Goal: Task Accomplishment & Management: Use online tool/utility

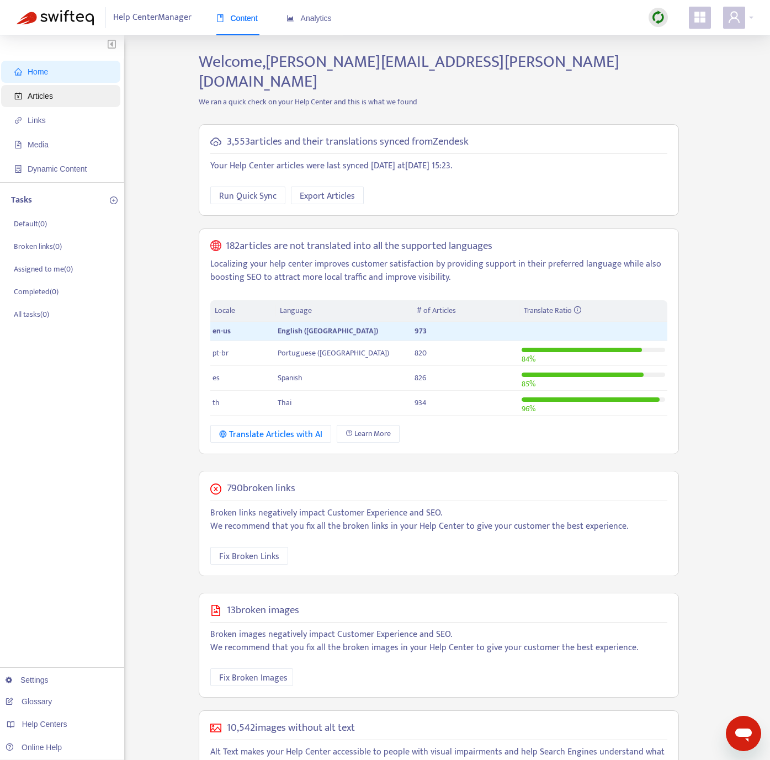
click at [53, 102] on span "Articles" at bounding box center [62, 96] width 97 height 22
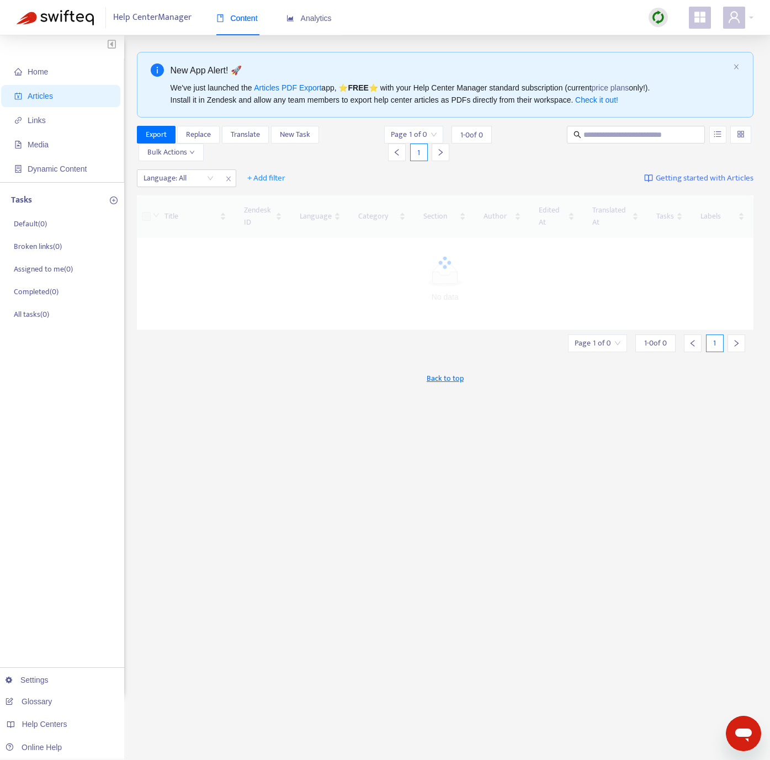
click at [579, 17] on img at bounding box center [658, 17] width 14 height 14
click at [579, 42] on link "Quick Sync" at bounding box center [680, 40] width 47 height 13
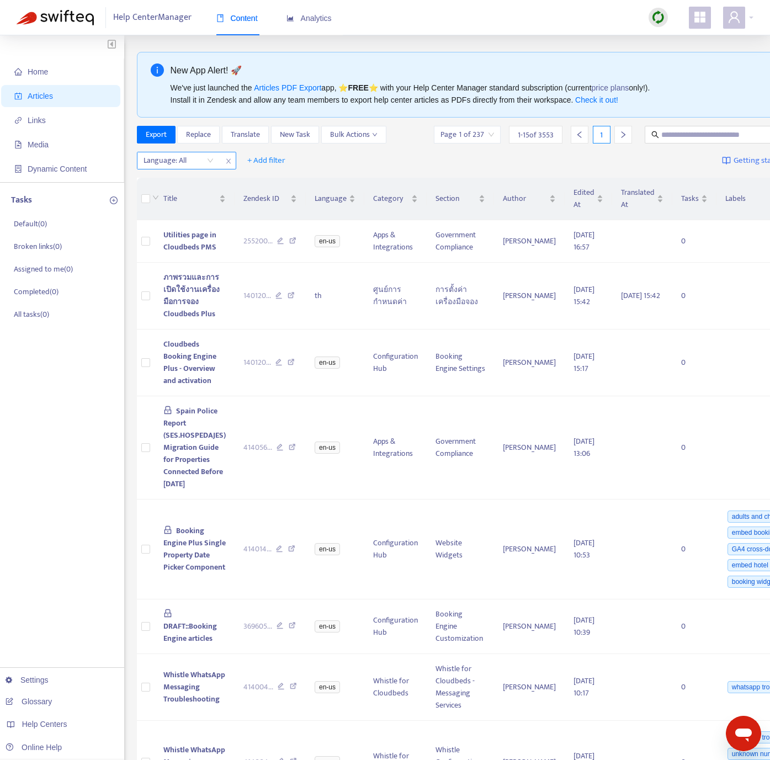
click at [193, 159] on div at bounding box center [173, 160] width 67 height 13
click at [193, 184] on div "en-us" at bounding box center [242, 184] width 192 height 12
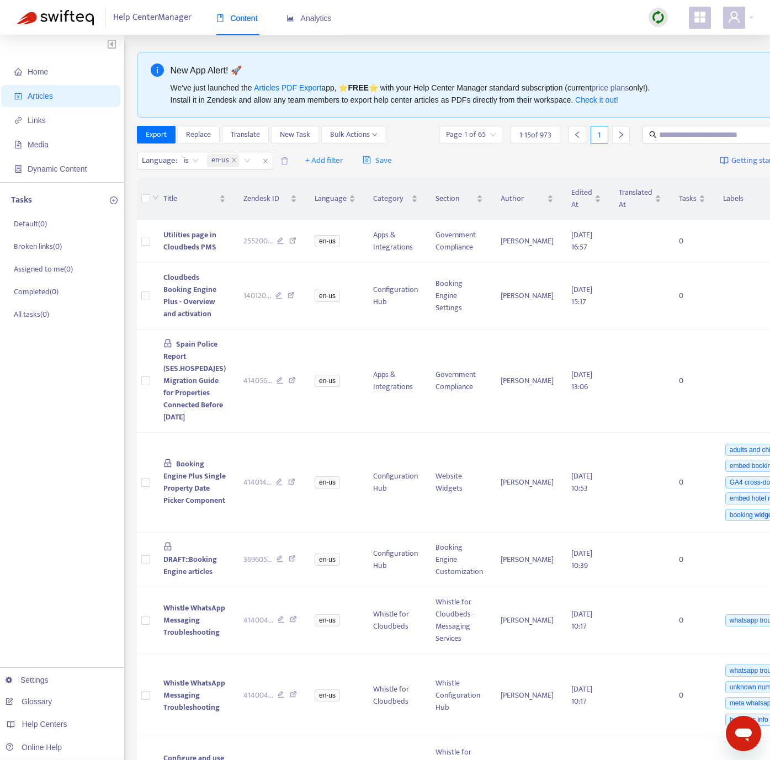
click at [62, 562] on div "Home Articles Links Media Dynamic Content Tasks Default ( 0 ) Broken links ( 0 …" at bounding box center [62, 635] width 124 height 1200
click at [226, 248] on td "Utilities page in Cloudbeds PMS" at bounding box center [194, 241] width 80 height 42
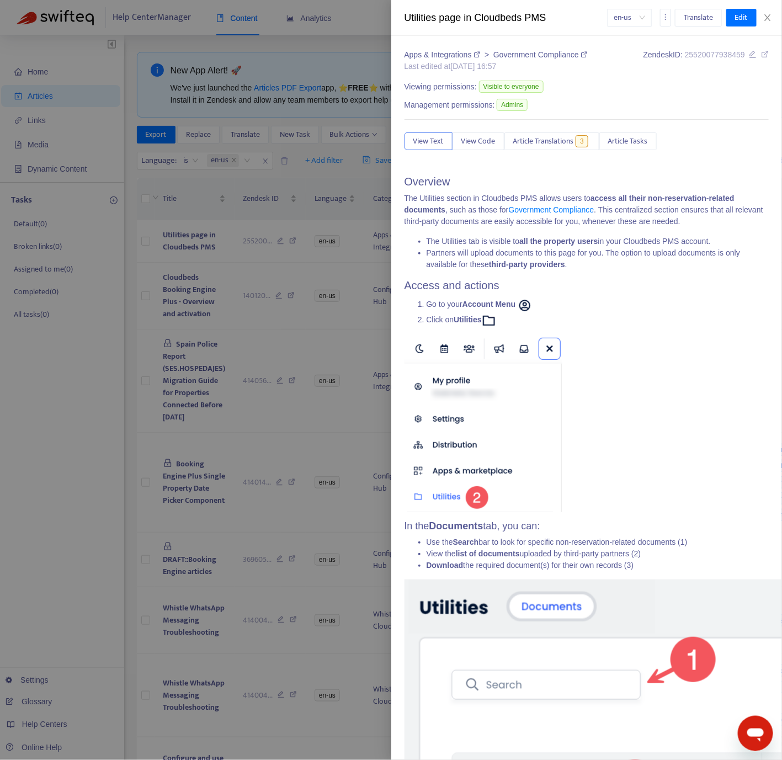
click at [294, 307] on div at bounding box center [391, 380] width 782 height 760
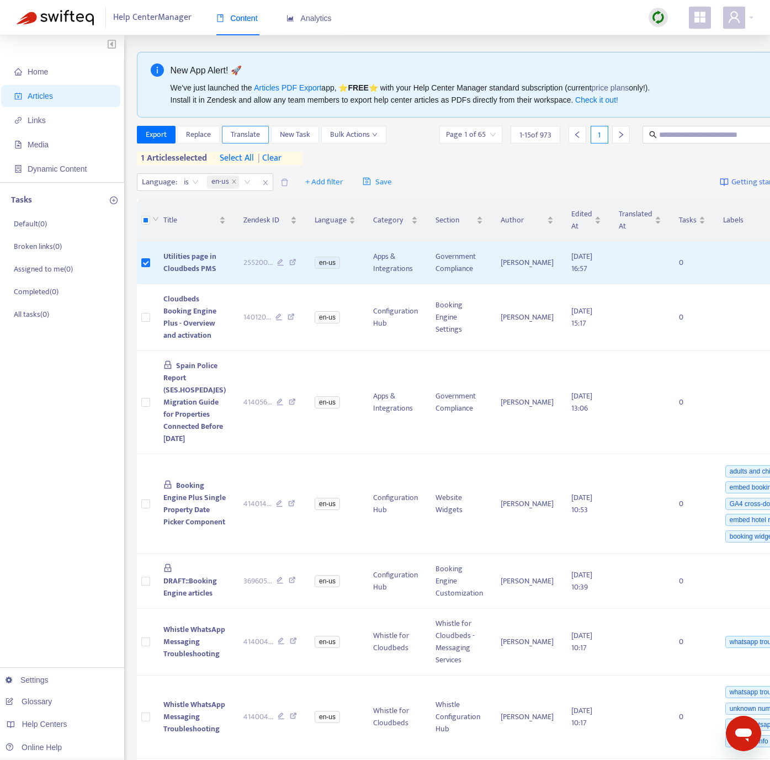
click at [258, 136] on span "Translate" at bounding box center [245, 135] width 29 height 12
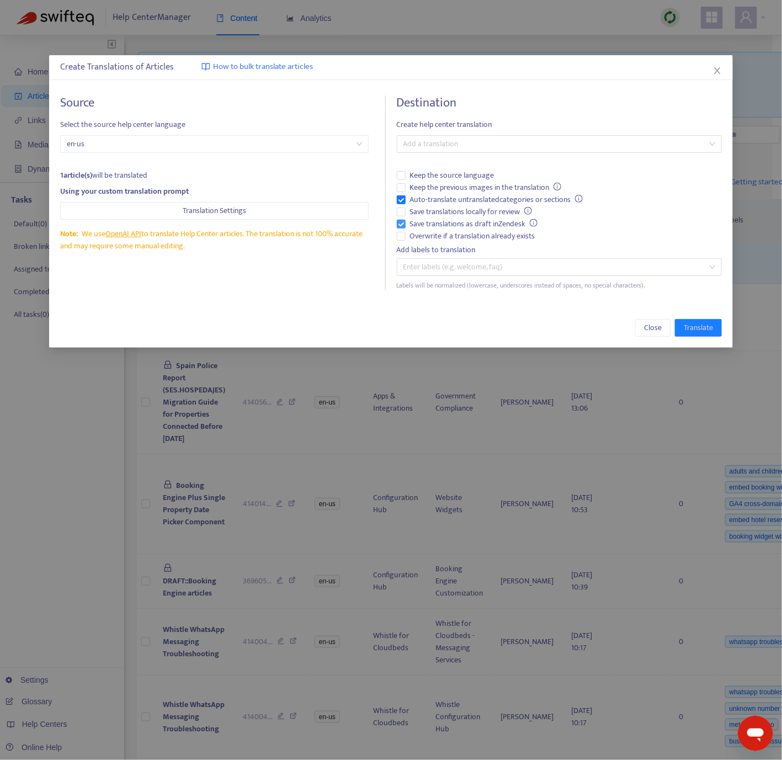
click at [403, 229] on label "Save translations as draft in Zendesk" at bounding box center [559, 224] width 325 height 12
click at [444, 144] on div at bounding box center [553, 143] width 308 height 13
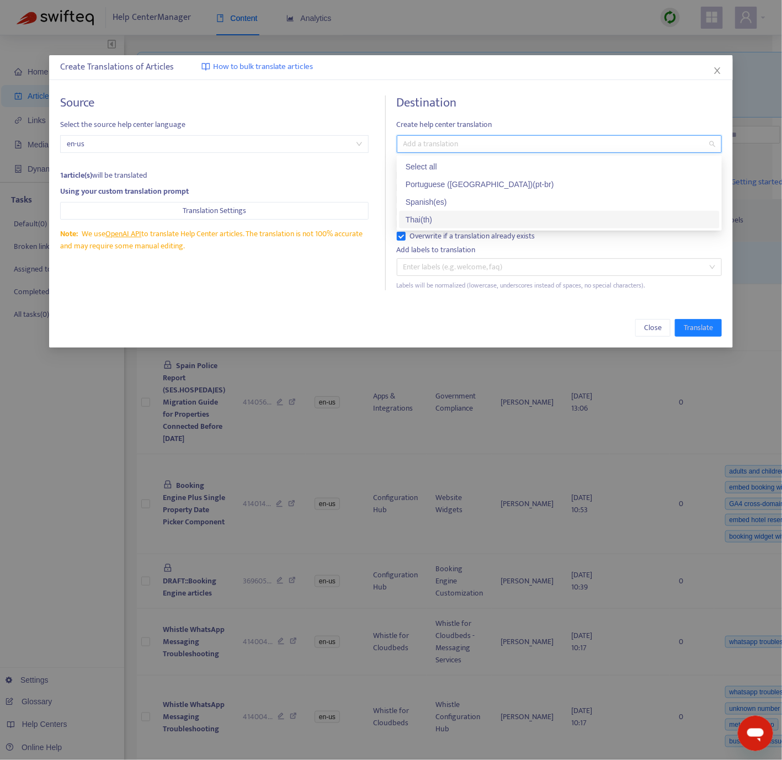
click at [432, 213] on div "Thai ( th )" at bounding box center [558, 219] width 307 height 12
click at [278, 316] on div "Close Translate" at bounding box center [390, 328] width 683 height 40
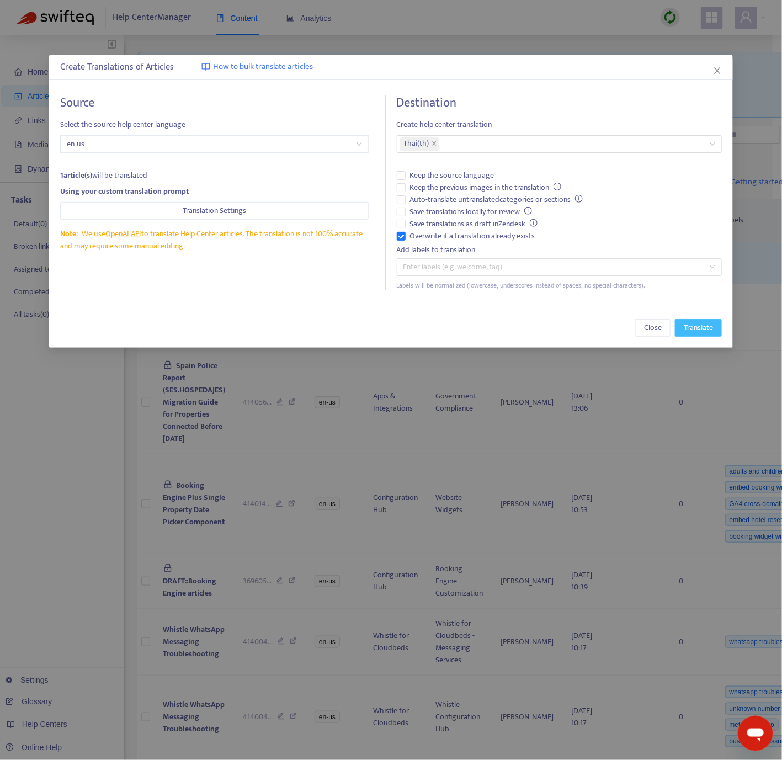
click at [579, 322] on span "Translate" at bounding box center [697, 328] width 29 height 12
